Goal: Task Accomplishment & Management: Manage account settings

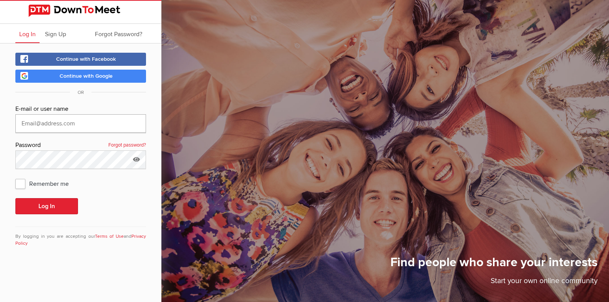
click at [23, 123] on input "text" at bounding box center [80, 123] width 131 height 18
type input "[EMAIL_ADDRESS][DOMAIN_NAME]"
click at [38, 207] on button "Log In" at bounding box center [46, 206] width 63 height 16
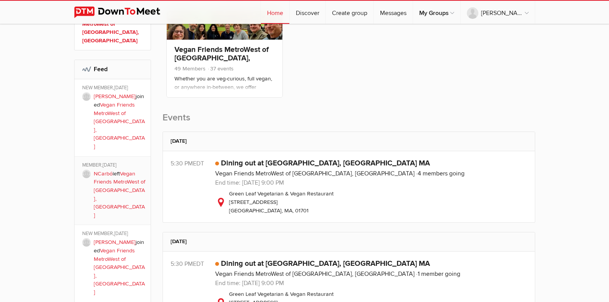
scroll to position [154, 0]
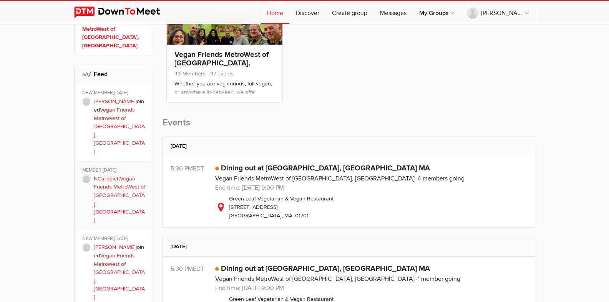
click at [278, 169] on link "Dining out at [GEOGRAPHIC_DATA], [GEOGRAPHIC_DATA] MA" at bounding box center [325, 167] width 209 height 9
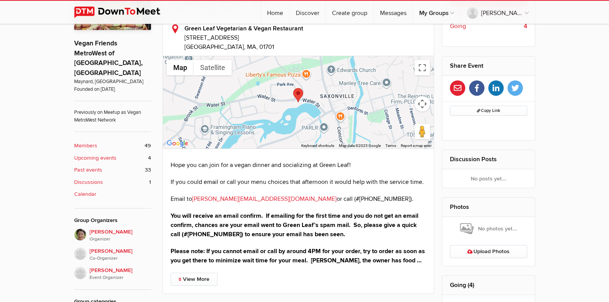
scroll to position [269, 0]
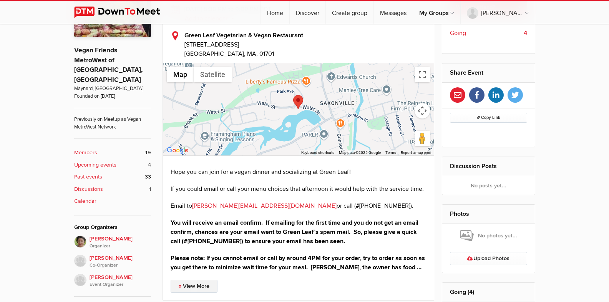
click at [200, 285] on link "View More" at bounding box center [194, 285] width 47 height 13
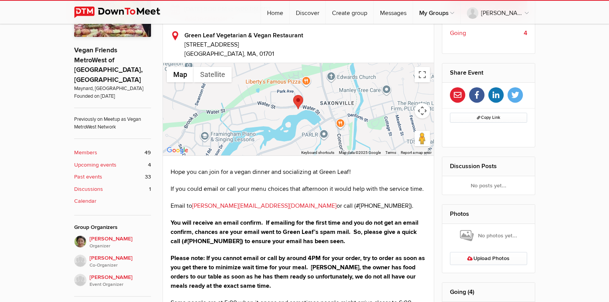
click at [0, 298] on div "Event is visible to members only This event is listed for members only; only me…" at bounding box center [304, 269] width 609 height 687
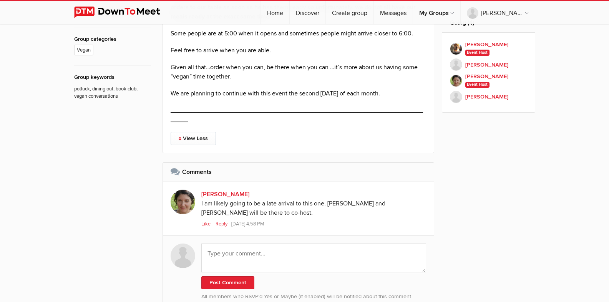
scroll to position [577, 0]
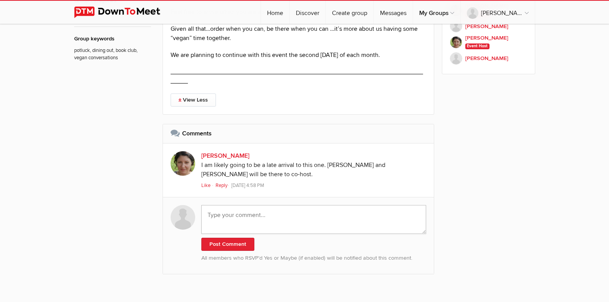
click at [206, 211] on textarea at bounding box center [313, 219] width 225 height 29
click at [222, 215] on textarea "SMH!👀" at bounding box center [313, 219] width 225 height 29
type textarea "SMH! 👀"
click at [221, 245] on button "Post Comment" at bounding box center [227, 244] width 53 height 13
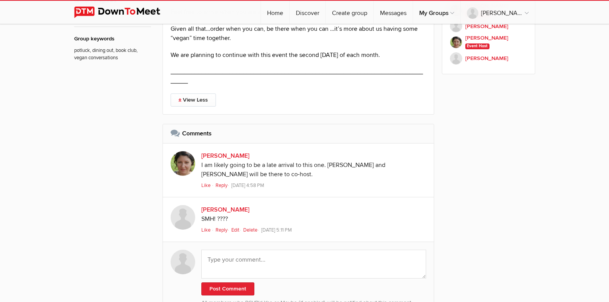
click at [235, 228] on link "Edit" at bounding box center [236, 230] width 11 height 6
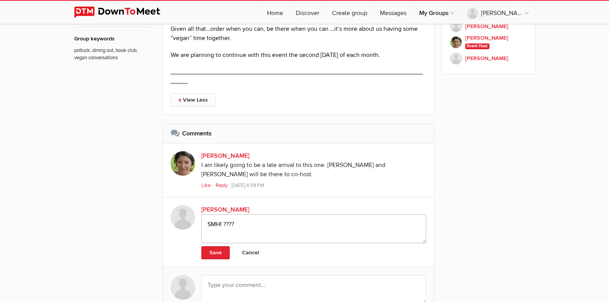
click at [238, 223] on textarea "SMH! ????" at bounding box center [313, 228] width 225 height 29
type textarea "SMH!"
click at [216, 253] on link "Save" at bounding box center [215, 252] width 28 height 13
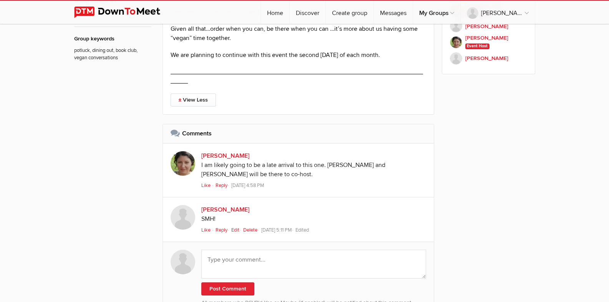
click at [224, 220] on div "SMH!" at bounding box center [313, 219] width 225 height 10
click at [236, 231] on link "Edit" at bounding box center [236, 230] width 11 height 6
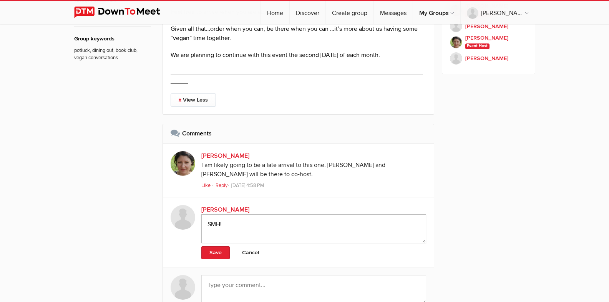
click at [231, 226] on textarea "SMH!" at bounding box center [313, 228] width 225 height 29
click at [216, 252] on link "Save" at bounding box center [215, 252] width 28 height 13
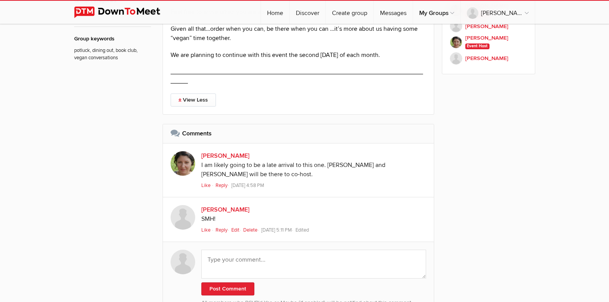
click at [182, 164] on img at bounding box center [183, 163] width 25 height 25
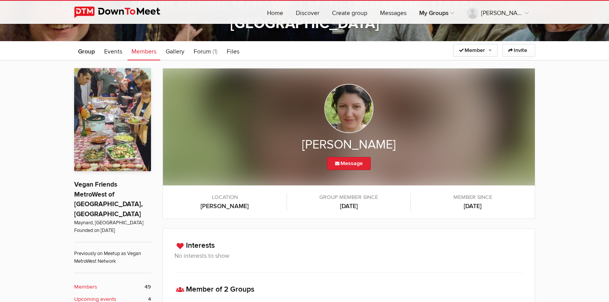
scroll to position [77, 0]
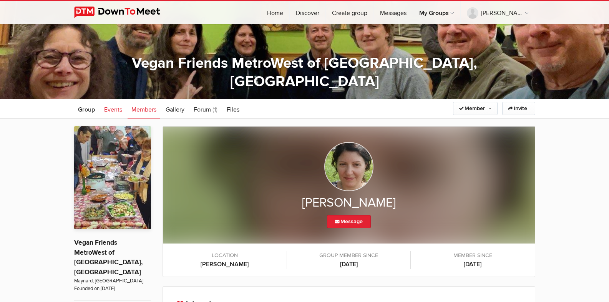
click at [115, 110] on span "Events" at bounding box center [113, 110] width 18 height 8
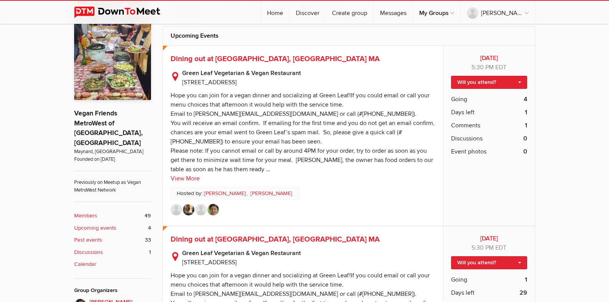
scroll to position [192, 0]
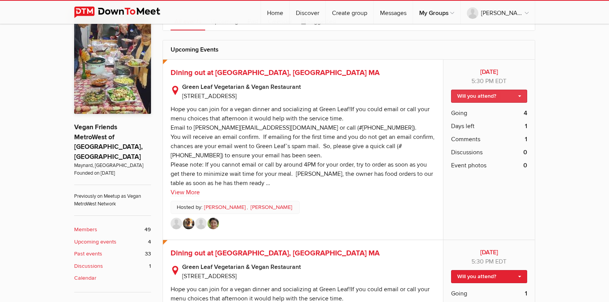
click at [519, 95] on link "Will you attend?" at bounding box center [489, 96] width 76 height 13
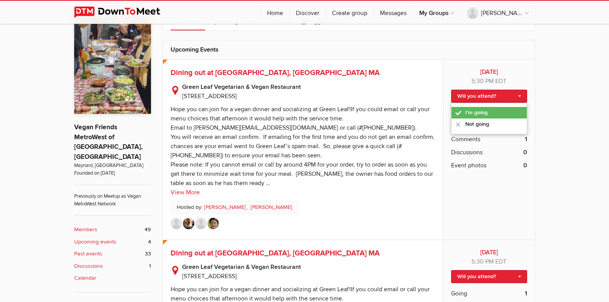
click at [478, 110] on link "I'm going" at bounding box center [489, 113] width 75 height 12
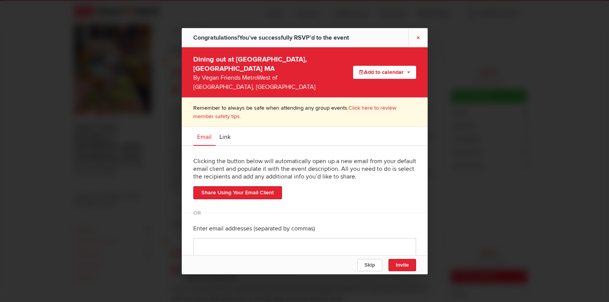
click at [418, 36] on link "×" at bounding box center [418, 37] width 19 height 19
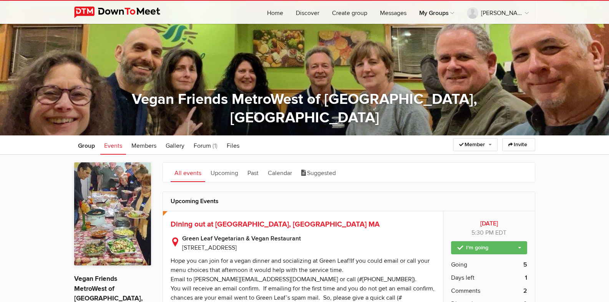
scroll to position [0, 0]
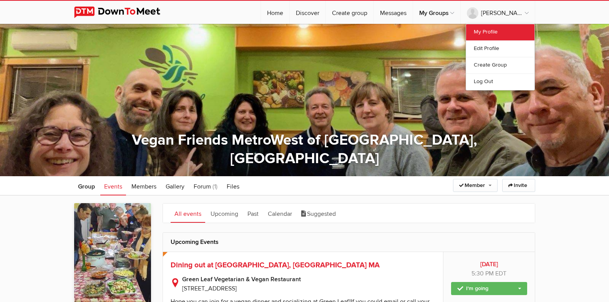
click at [490, 32] on link "My Profile" at bounding box center [500, 32] width 68 height 16
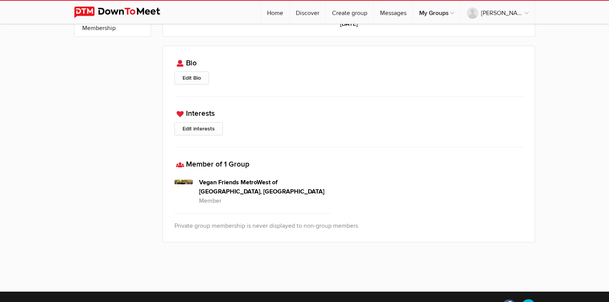
scroll to position [154, 0]
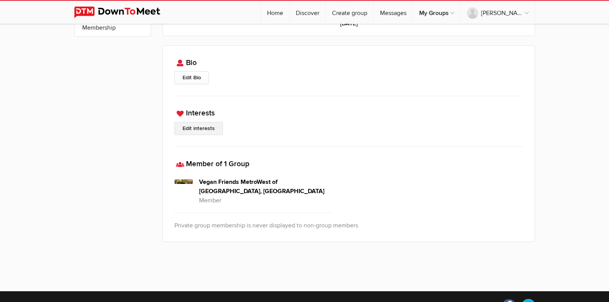
click at [199, 128] on link "Edit interests" at bounding box center [199, 128] width 48 height 13
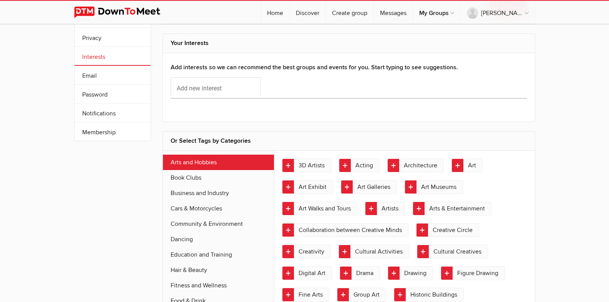
scroll to position [38, 0]
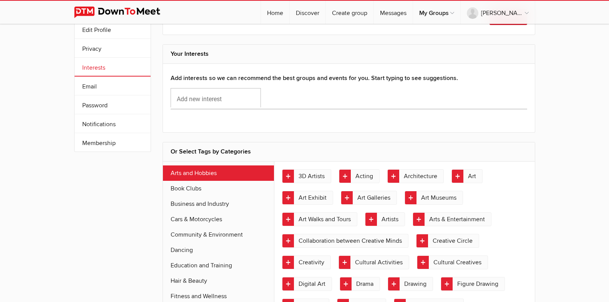
click at [178, 101] on input "Add new interest" at bounding box center [216, 97] width 90 height 19
type input "f"
click at [201, 55] on h2 "Your Interests" at bounding box center [349, 54] width 357 height 18
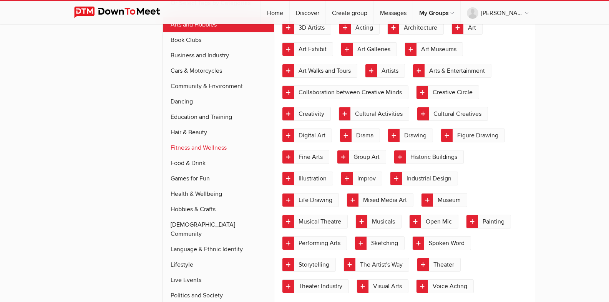
scroll to position [192, 0]
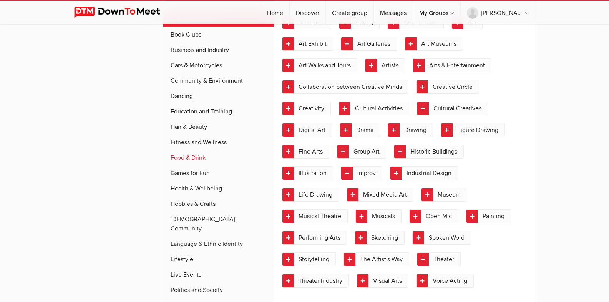
click at [193, 158] on link "Food & Drink" at bounding box center [218, 157] width 111 height 15
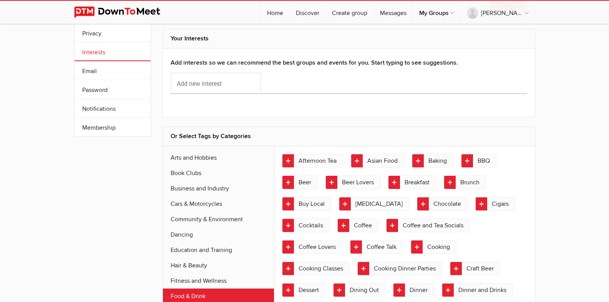
scroll to position [98, 0]
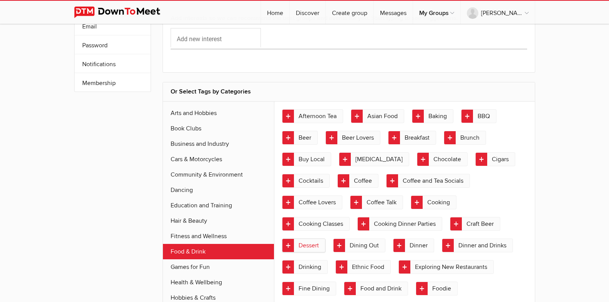
click at [288, 245] on link "Dessert" at bounding box center [303, 245] width 43 height 14
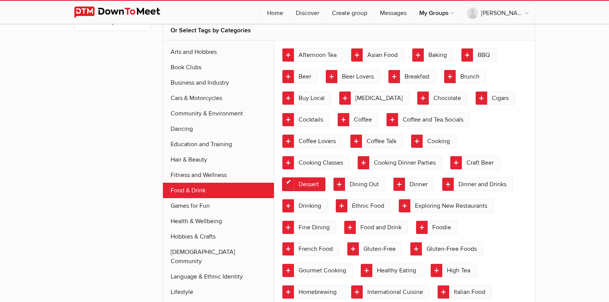
scroll to position [175, 0]
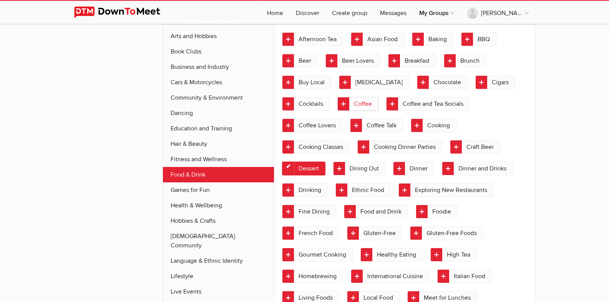
click at [342, 104] on link "Coffee" at bounding box center [358, 104] width 41 height 14
click at [288, 58] on link "Beer" at bounding box center [300, 61] width 36 height 14
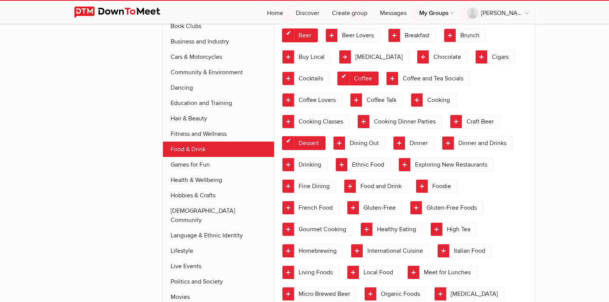
scroll to position [214, 0]
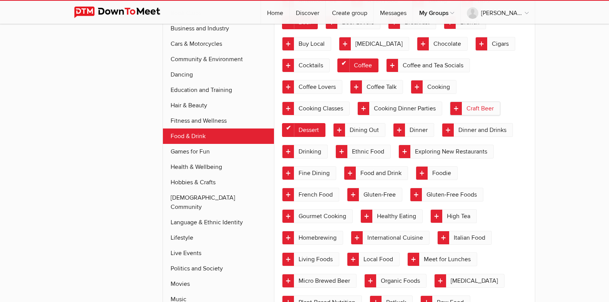
click at [458, 107] on link "Craft Beer" at bounding box center [475, 108] width 50 height 14
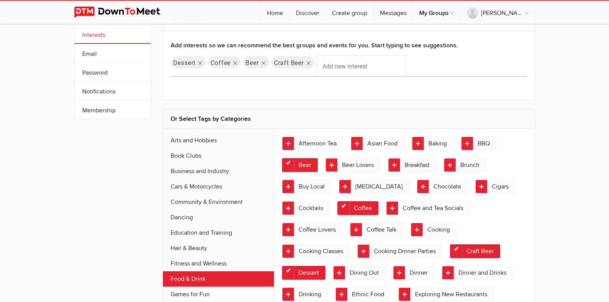
scroll to position [60, 0]
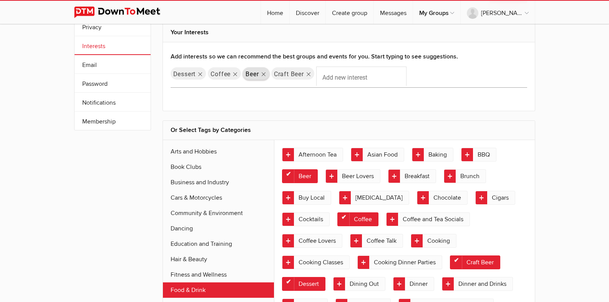
click at [262, 75] on icon "Remove tag" at bounding box center [264, 74] width 6 height 13
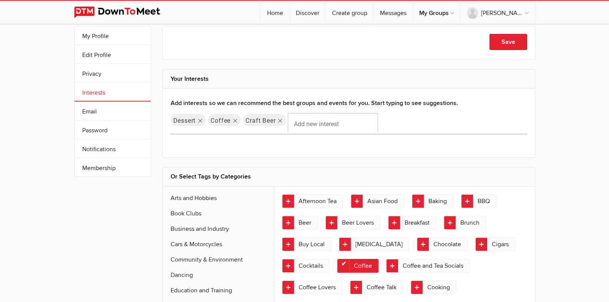
scroll to position [0, 0]
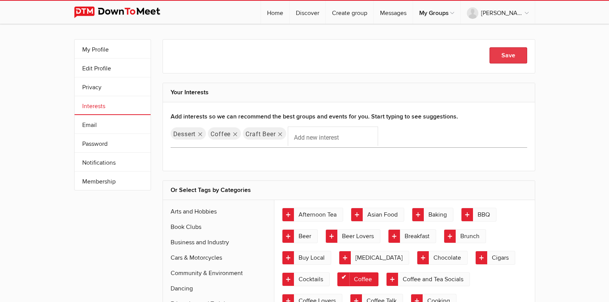
click at [514, 56] on button "Save" at bounding box center [509, 55] width 38 height 16
click at [101, 50] on link "My Profile" at bounding box center [113, 49] width 76 height 18
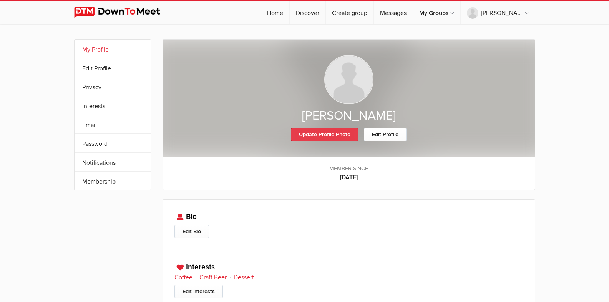
click at [318, 134] on link "Update Profile Photo" at bounding box center [325, 134] width 68 height 13
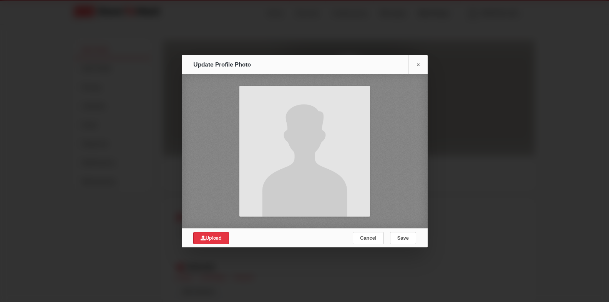
click at [208, 238] on span "Upload" at bounding box center [211, 238] width 21 height 6
type input "C:\fakepath\mypicinsunglasses.png"
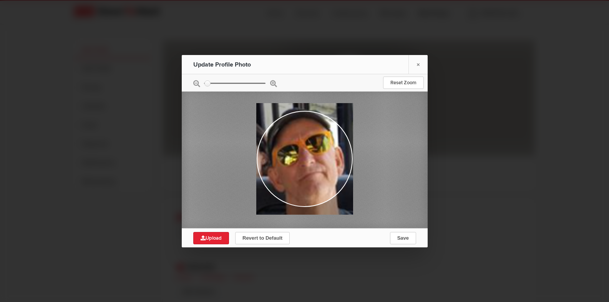
type input "2.4752"
drag, startPoint x: 209, startPoint y: 84, endPoint x: 194, endPoint y: 90, distance: 15.6
click at [204, 83] on input "zoom" at bounding box center [235, 82] width 62 height 1
click at [403, 233] on button "Save" at bounding box center [403, 238] width 26 height 12
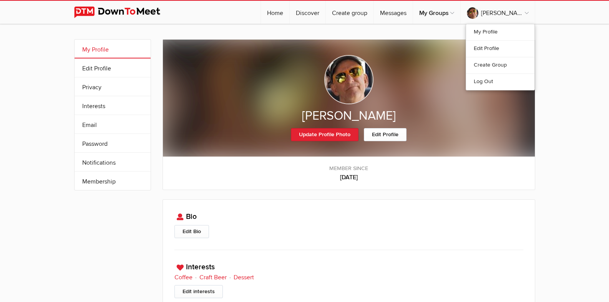
click at [487, 80] on link "Log Out" at bounding box center [500, 81] width 68 height 17
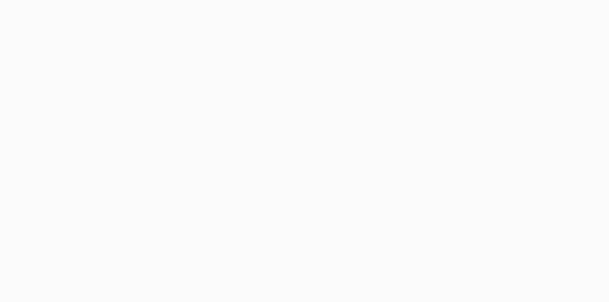
click at [0, 42] on body at bounding box center [304, 151] width 609 height 302
